Goal: Task Accomplishment & Management: Manage account settings

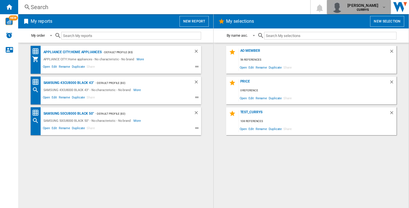
click at [356, 4] on span "felana lilia raharivololona" at bounding box center [362, 6] width 31 height 6
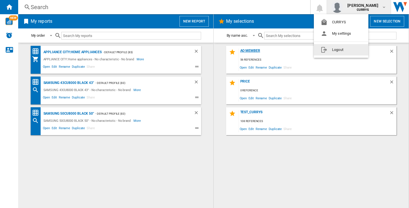
click at [354, 52] on button "Logout" at bounding box center [341, 49] width 55 height 11
